Goal: Understand process/instructions: Learn how to perform a task or action

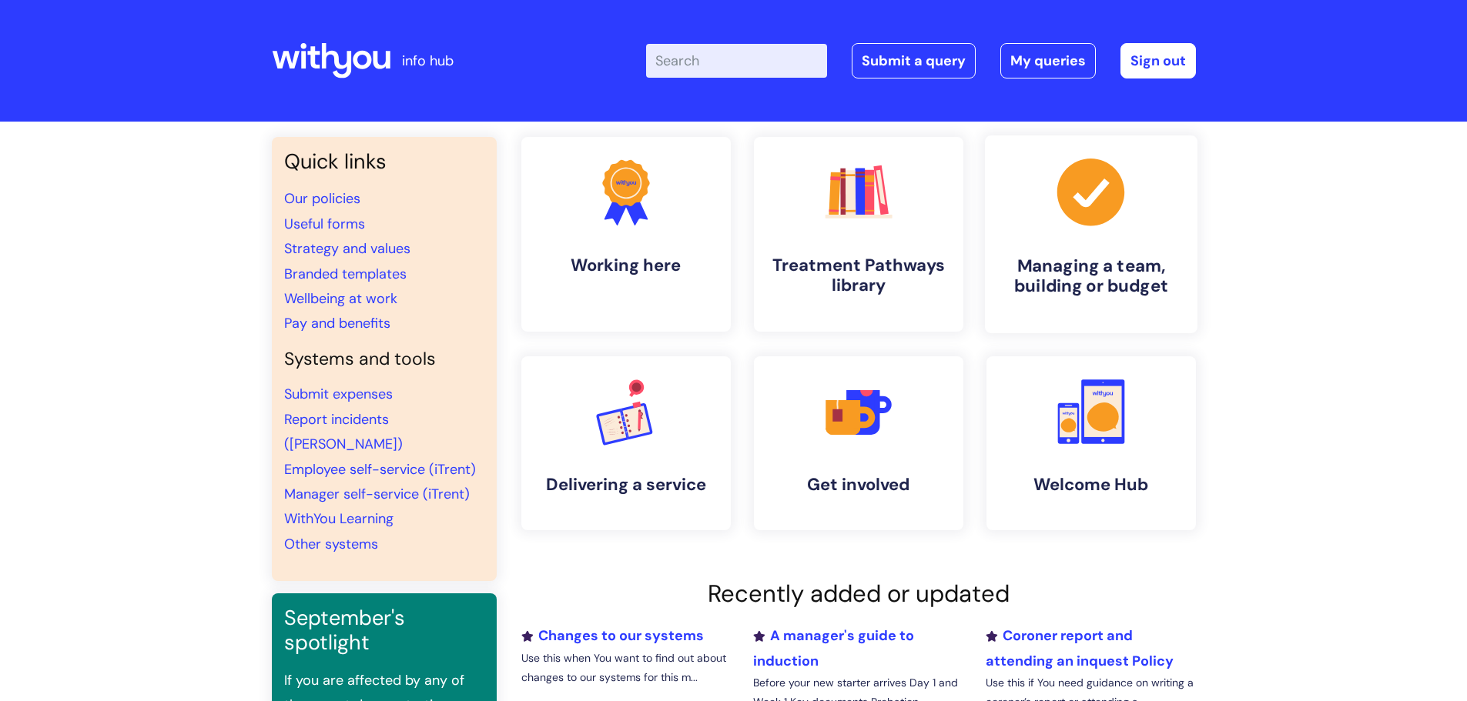
click at [1075, 206] on icon at bounding box center [1089, 192] width 67 height 67
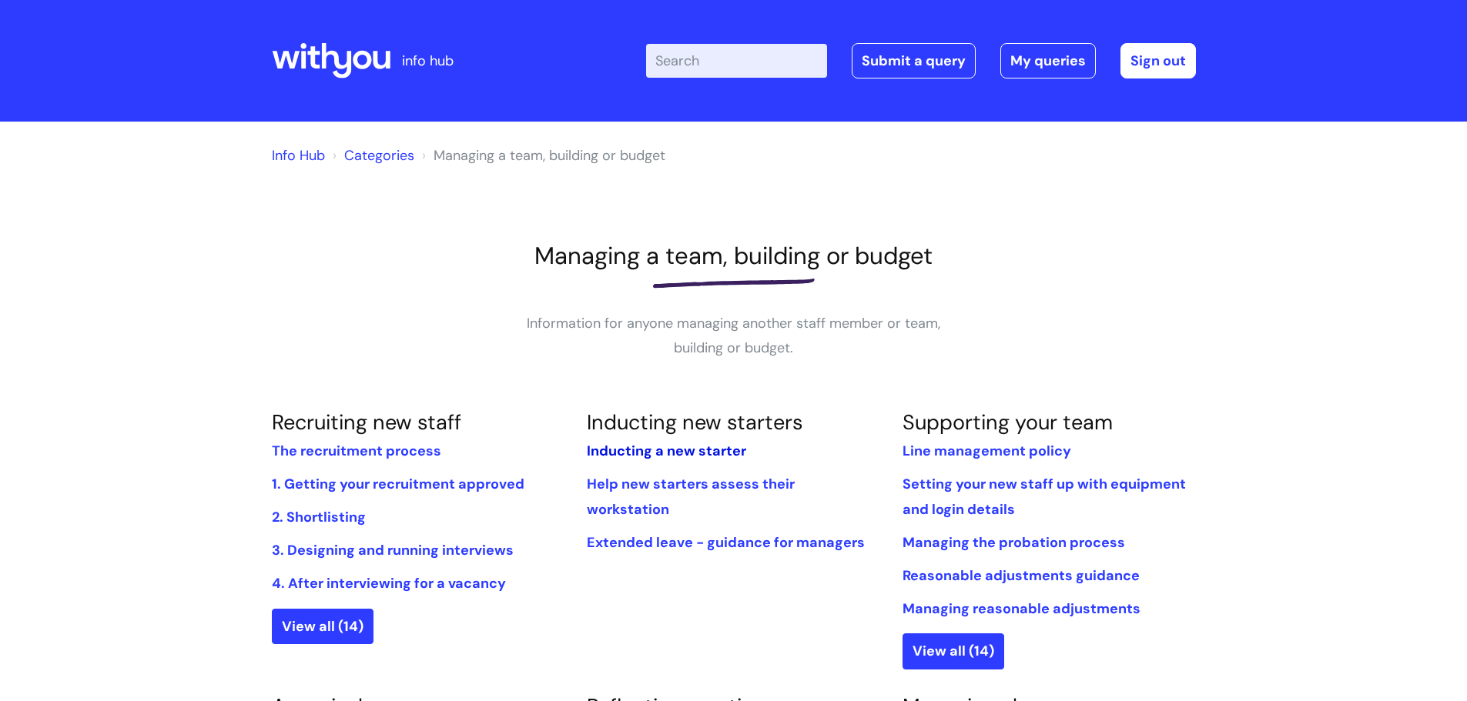
click at [640, 451] on link "Inducting a new starter" at bounding box center [666, 451] width 159 height 18
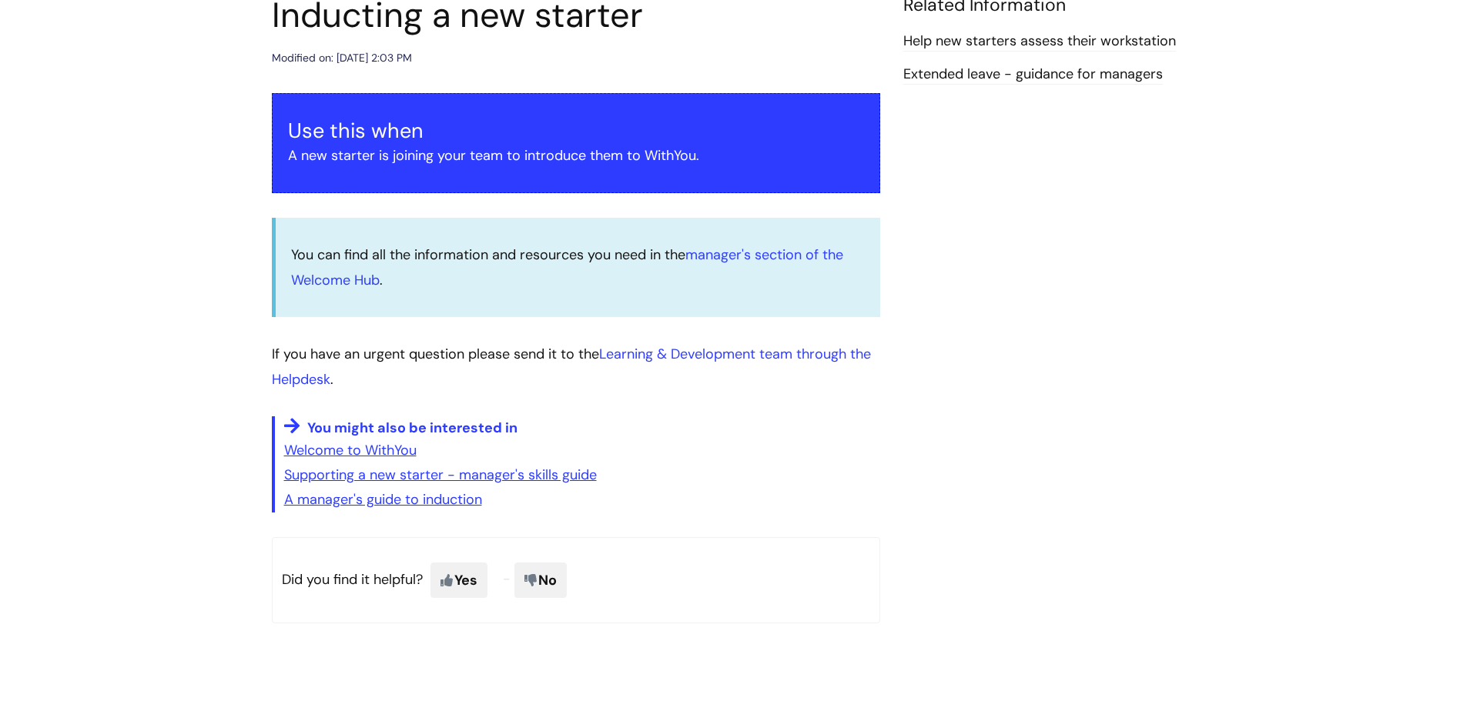
scroll to position [231, 0]
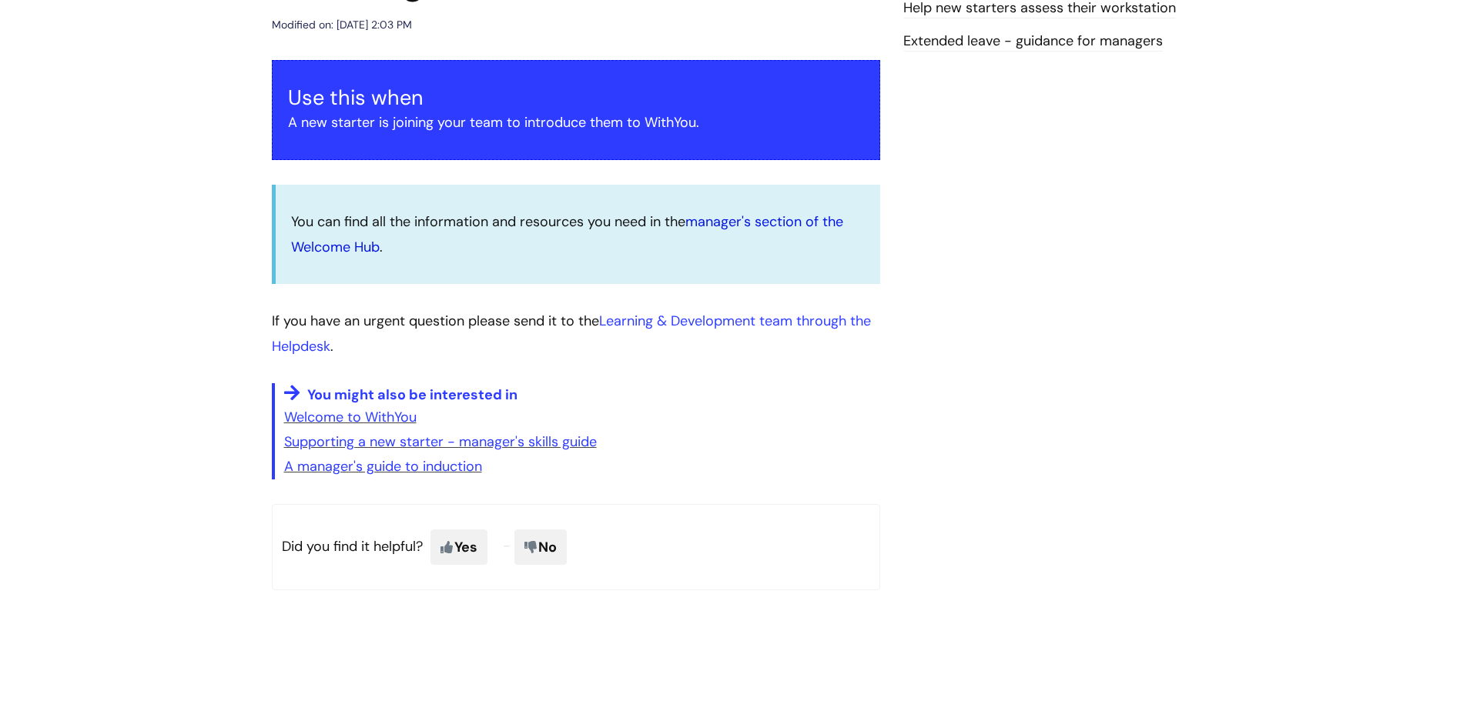
click at [745, 225] on link "manager's section of the Welcome Hub" at bounding box center [567, 234] width 552 height 43
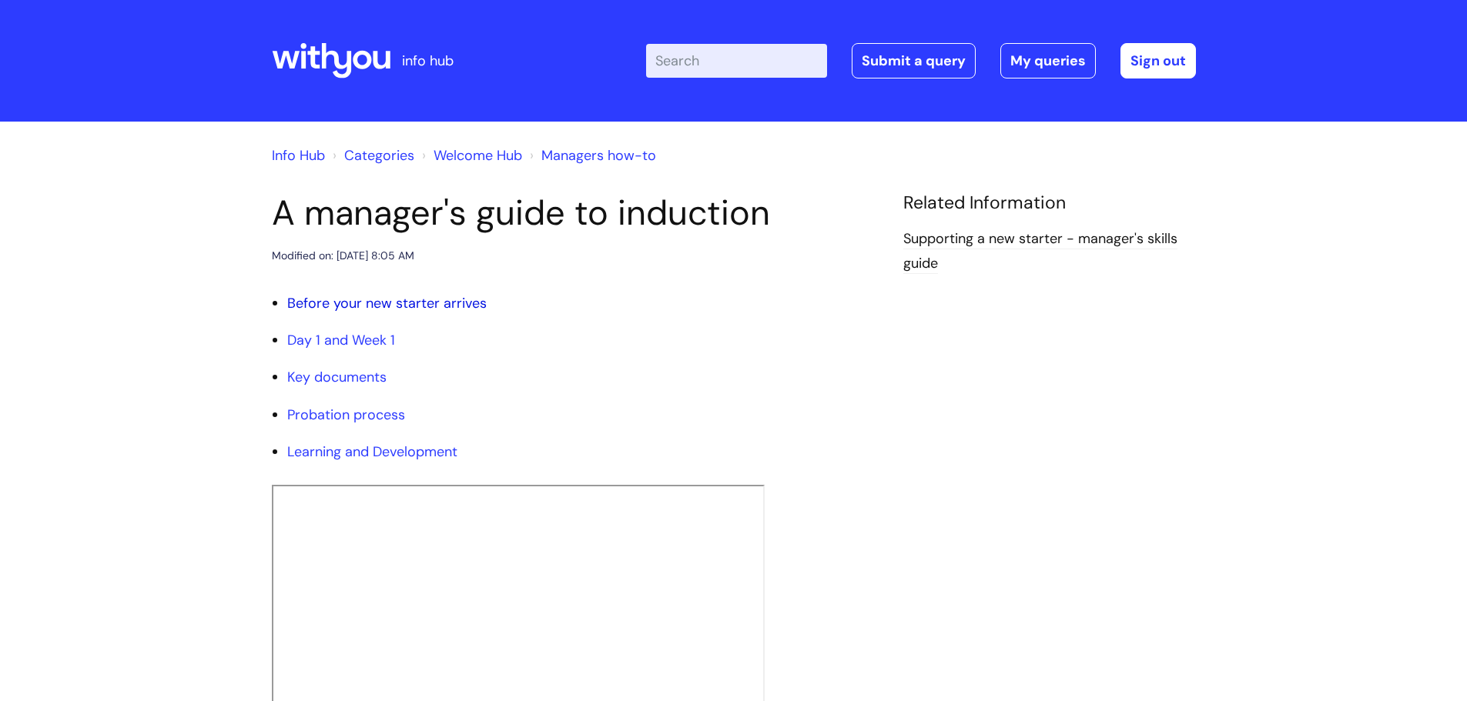
click at [416, 304] on link "Before your new starter arrives" at bounding box center [386, 303] width 199 height 18
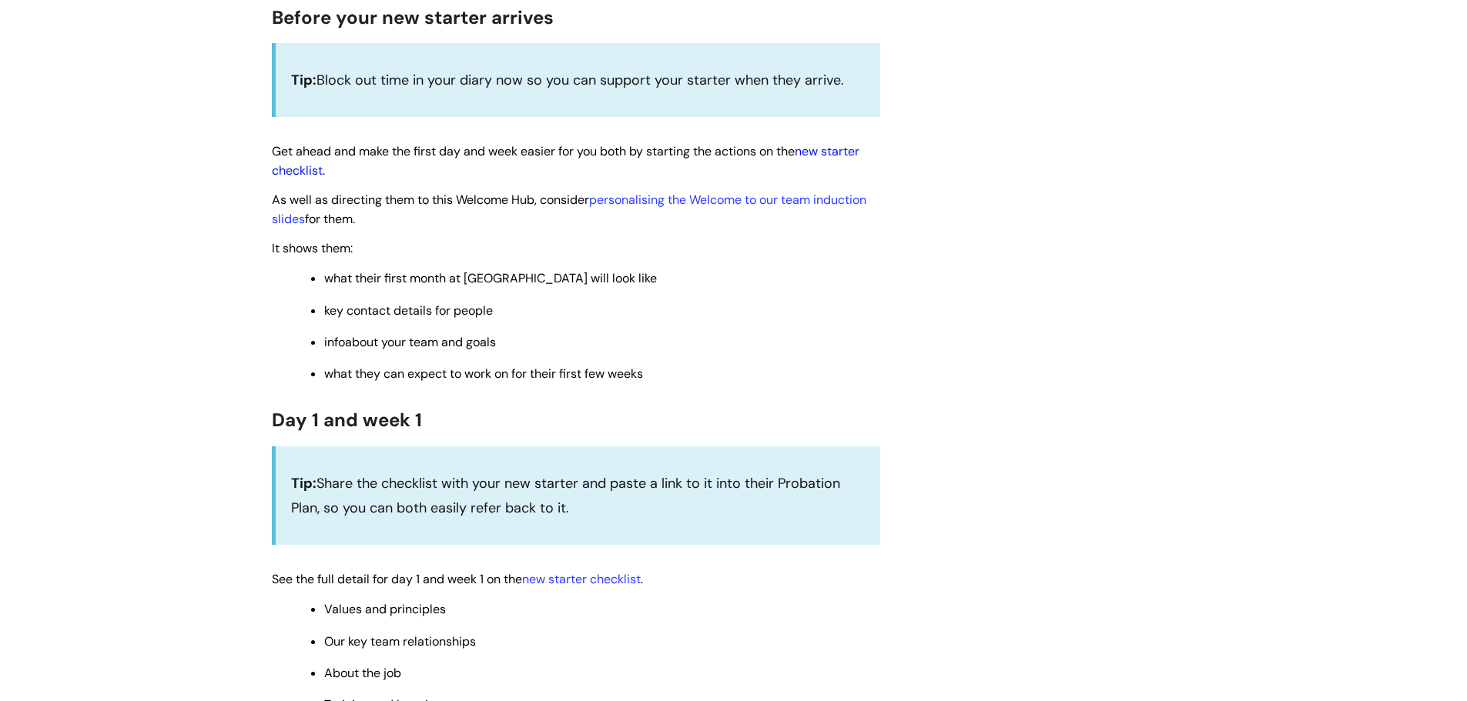
click at [824, 150] on link "new starter checklist" at bounding box center [565, 160] width 587 height 35
